Goal: Find specific page/section: Find specific page/section

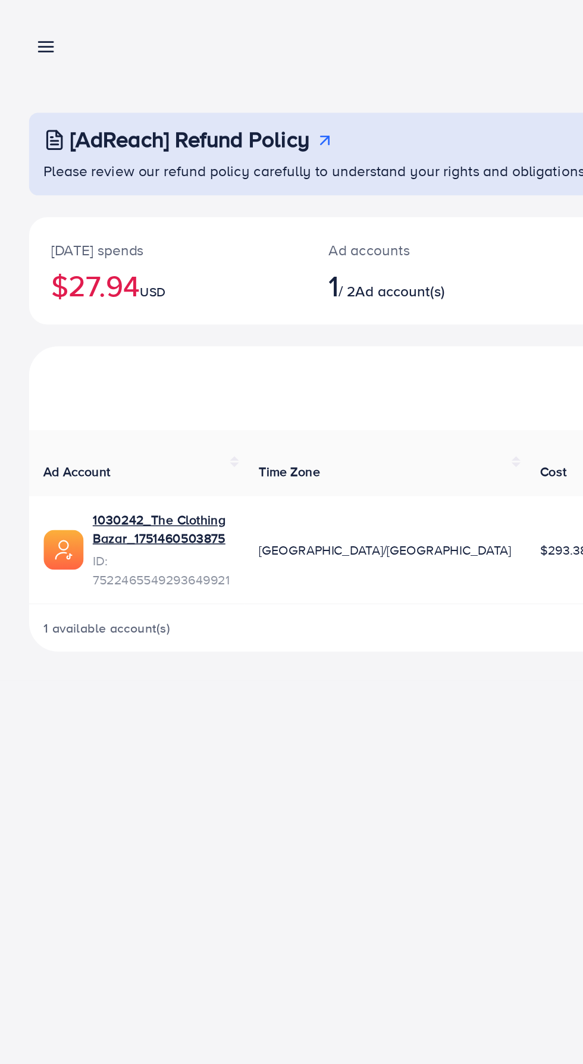
click at [32, 31] on line at bounding box center [31, 31] width 10 height 0
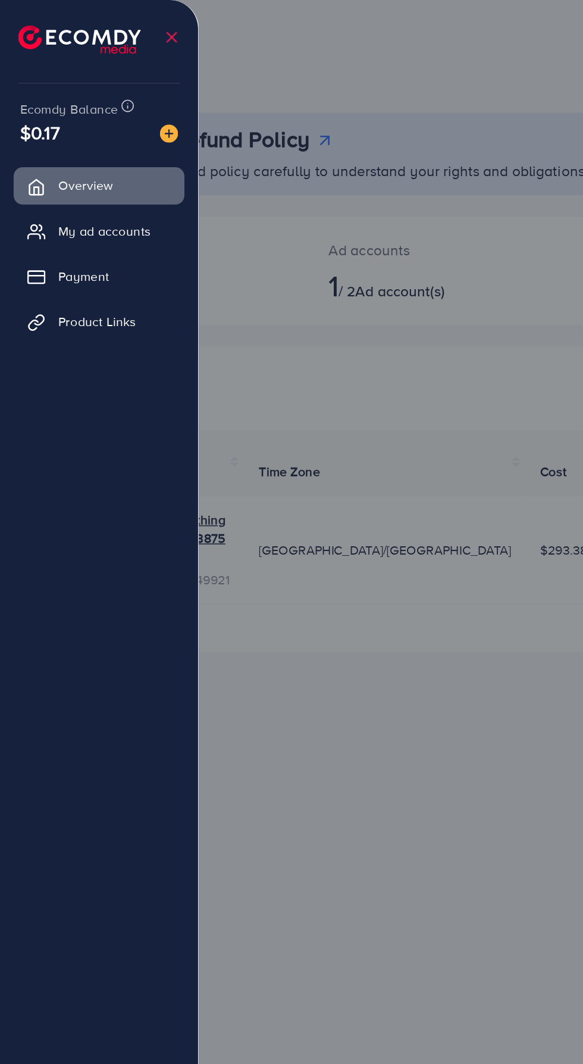
click at [83, 153] on span "My ad accounts" at bounding box center [68, 151] width 61 height 12
